Goal: Task Accomplishment & Management: Manage account settings

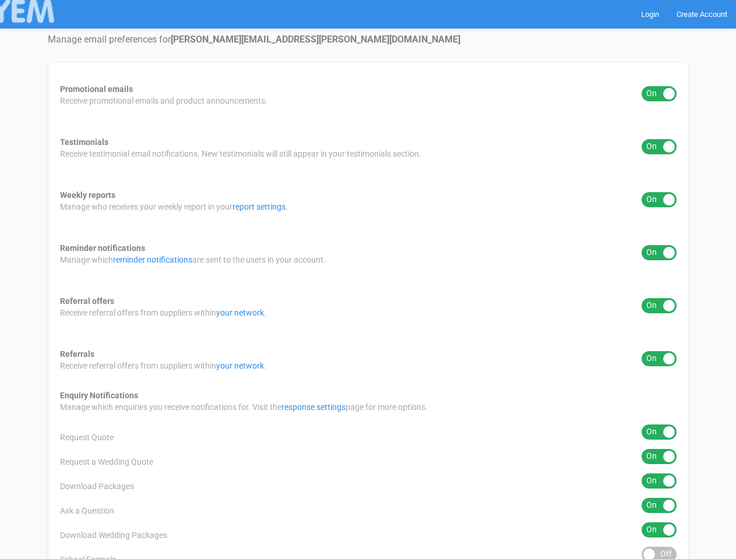
click at [368, 280] on div "Promotional emails ON OFF Receive promotional emails and product announcements.…" at bounding box center [368, 469] width 641 height 815
click at [659, 94] on div "ON OFF" at bounding box center [659, 93] width 35 height 15
click at [659, 147] on div "ON OFF" at bounding box center [659, 146] width 35 height 15
click at [659, 200] on div "ON OFF" at bounding box center [659, 199] width 35 height 15
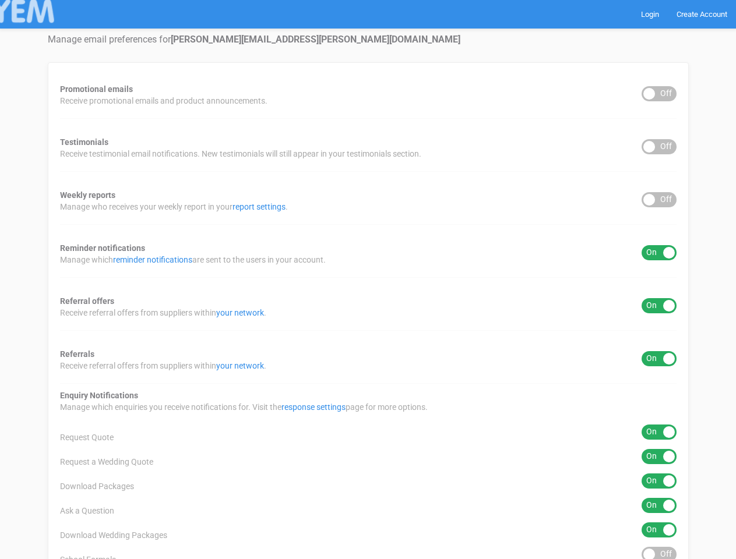
click at [659, 253] on div "ON OFF" at bounding box center [659, 252] width 35 height 15
click at [659, 306] on div "ON OFF" at bounding box center [659, 305] width 35 height 15
click at [659, 359] on div "ON OFF" at bounding box center [659, 358] width 35 height 15
click at [659, 432] on div "ON OFF" at bounding box center [659, 432] width 35 height 15
click at [659, 457] on div "ON OFF" at bounding box center [659, 456] width 35 height 15
